Goal: Obtain resource: Download file/media

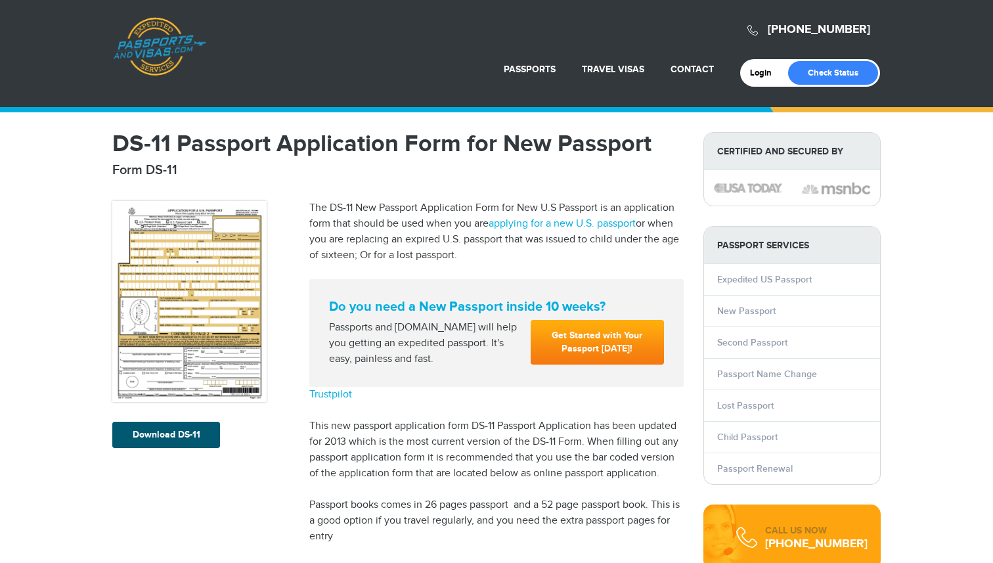
click at [158, 433] on link "Download DS-11" at bounding box center [166, 435] width 108 height 26
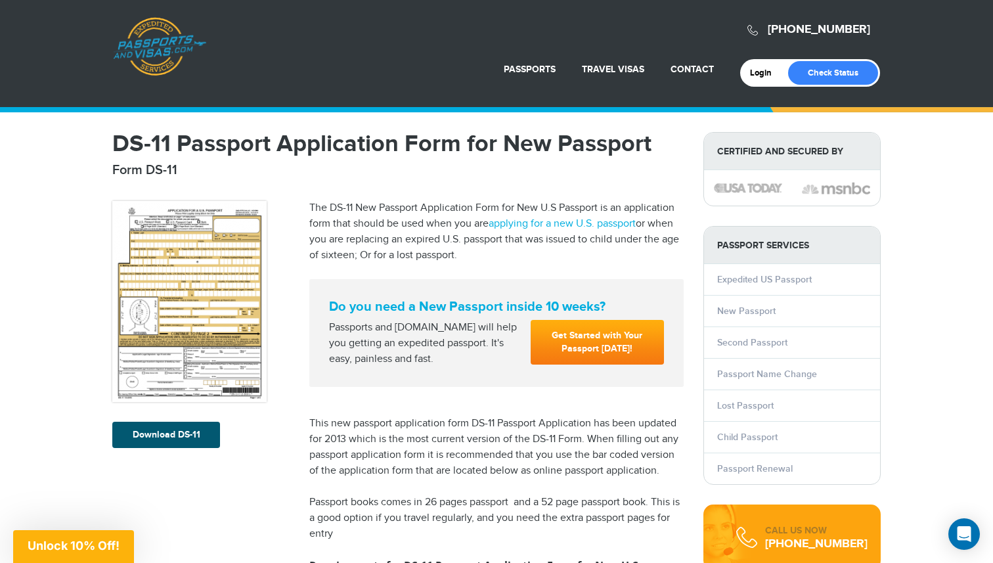
click at [154, 437] on link "Download DS-11" at bounding box center [166, 435] width 108 height 26
click at [208, 287] on img at bounding box center [189, 301] width 154 height 201
